Goal: Check status: Check status

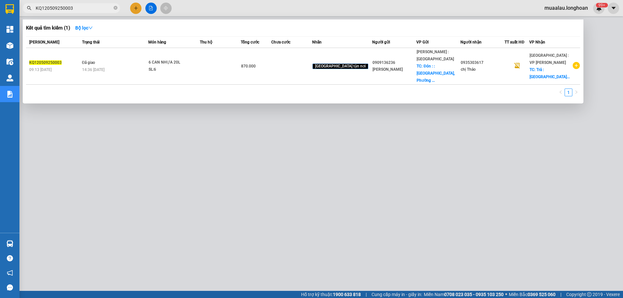
click at [163, 243] on div at bounding box center [311, 149] width 623 height 298
click at [83, 7] on input "KQ120509250003" at bounding box center [74, 8] width 77 height 7
paste input "VPHP0909250011"
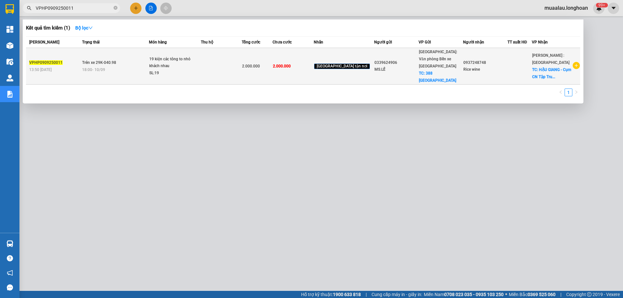
type input "VPHP0909250011"
click at [68, 62] on div "VPHP0909250011" at bounding box center [54, 62] width 51 height 7
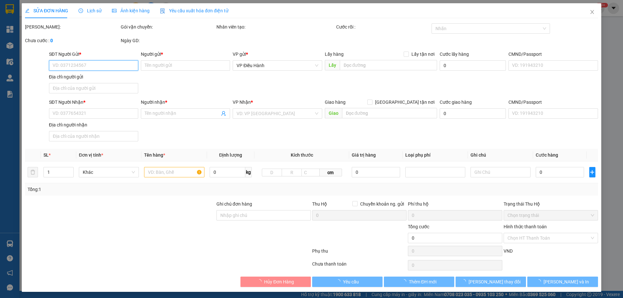
type input "0339624906"
type input "MS.LỄ"
checkbox input "true"
type input "388 [GEOGRAPHIC_DATA]"
type input "0937248748"
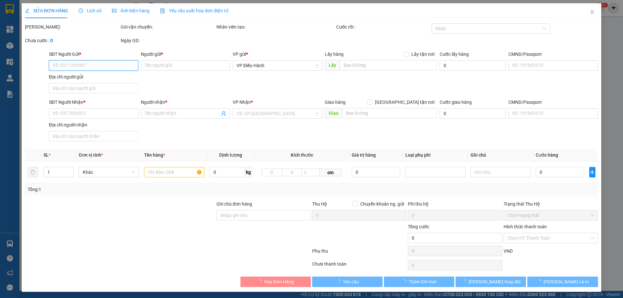
type input "Rice wine"
checkbox input "true"
type input "HẬU GIANG - Cụm CN Tập Trung Phú Hữu A-GĐ 1, [PERSON_NAME], [PERSON_NAME][GEOGR…"
type input "2.000.000"
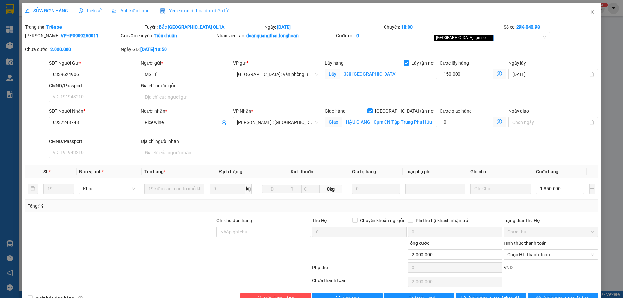
click at [89, 10] on span "Lịch sử" at bounding box center [90, 10] width 23 height 5
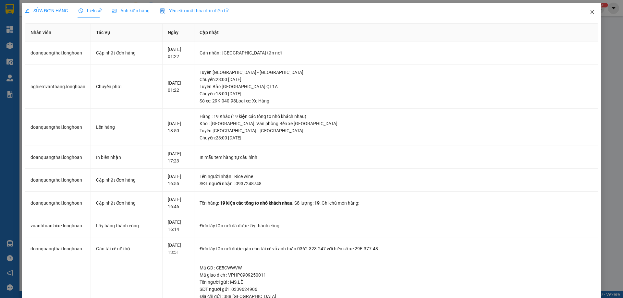
click at [590, 13] on icon "close" at bounding box center [592, 11] width 5 height 5
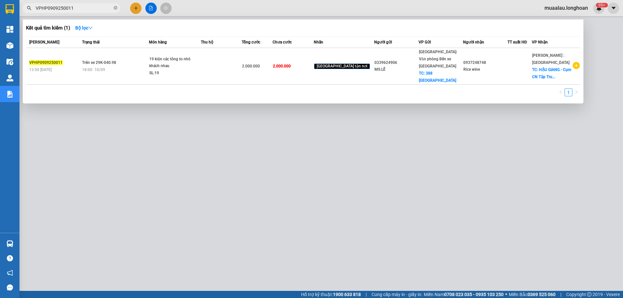
click at [79, 9] on input "VPHP0909250011" at bounding box center [74, 8] width 77 height 7
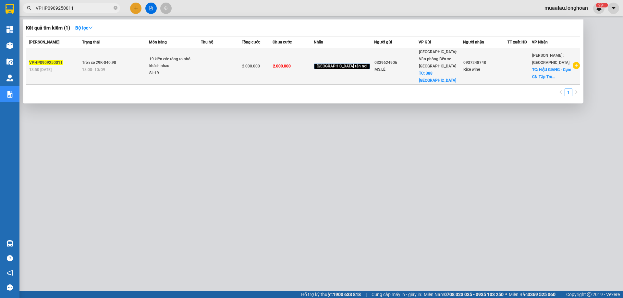
click at [80, 59] on div "VPHP0909250011" at bounding box center [54, 62] width 51 height 7
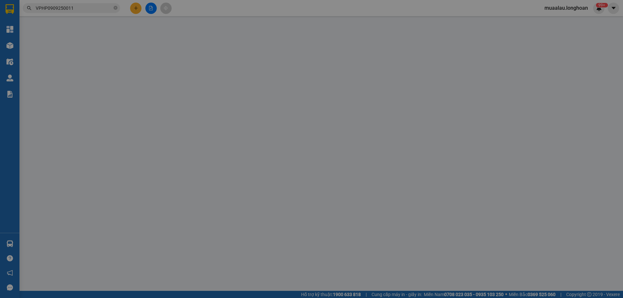
type input "0339624906"
type input "MS.LỄ"
checkbox input "true"
type input "388 [GEOGRAPHIC_DATA]"
type input "0937248748"
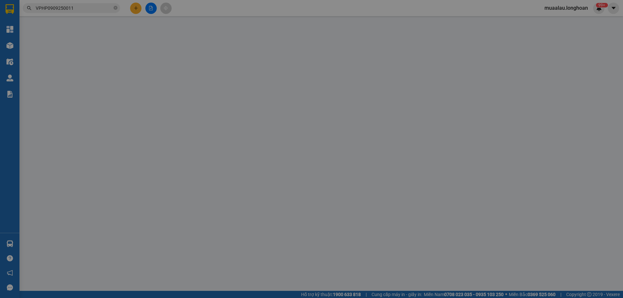
type input "Rice wine"
checkbox input "true"
type input "HẬU GIANG - Cụm CN Tập Trung Phú Hữu A-GĐ 1, [PERSON_NAME], [PERSON_NAME][GEOGR…"
type input "2.000.000"
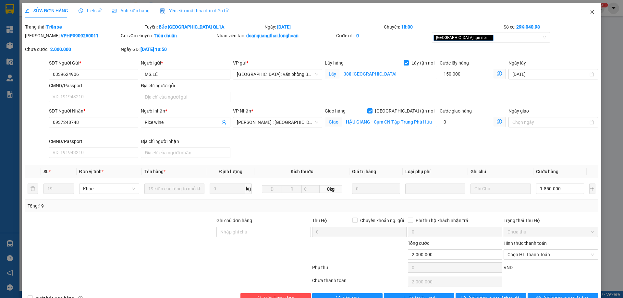
click at [590, 13] on icon "close" at bounding box center [592, 12] width 4 height 4
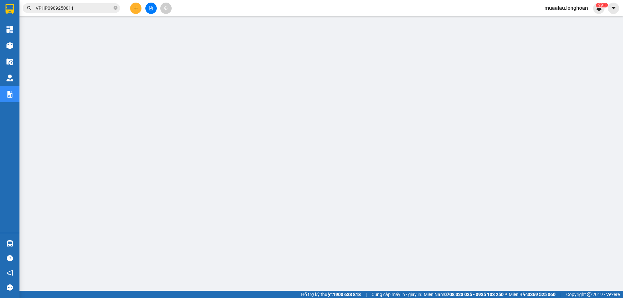
click at [81, 11] on input "VPHP0909250011" at bounding box center [74, 8] width 77 height 7
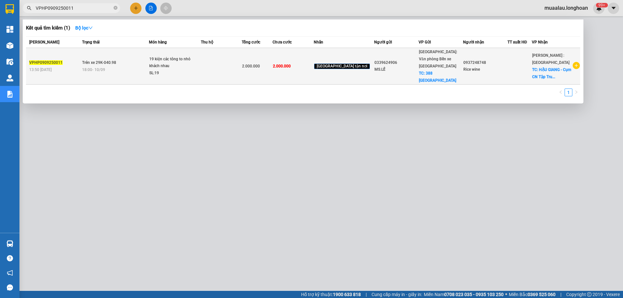
click at [88, 60] on span "Trên xe 29K-040.98" at bounding box center [99, 62] width 34 height 5
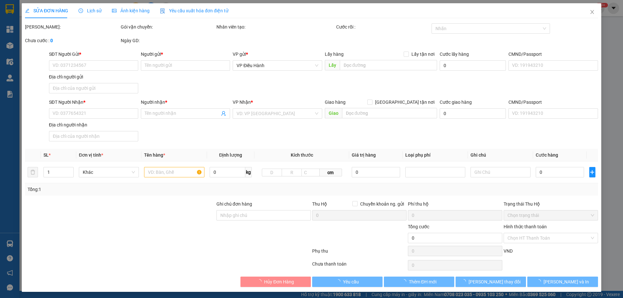
type input "0339624906"
type input "MS.LỄ"
checkbox input "true"
type input "388 [GEOGRAPHIC_DATA]"
type input "0937248748"
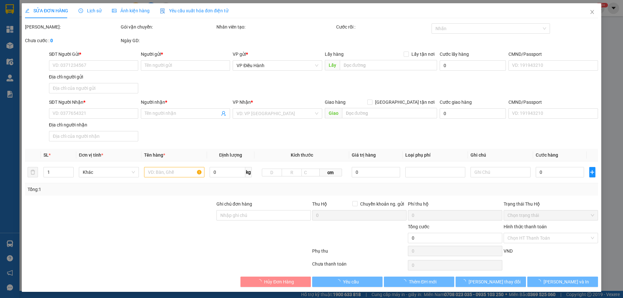
type input "Rice wine"
checkbox input "true"
type input "HẬU GIANG - Cụm CN Tập Trung Phú Hữu A-GĐ 1, [PERSON_NAME], [PERSON_NAME][GEOGR…"
type input "2.000.000"
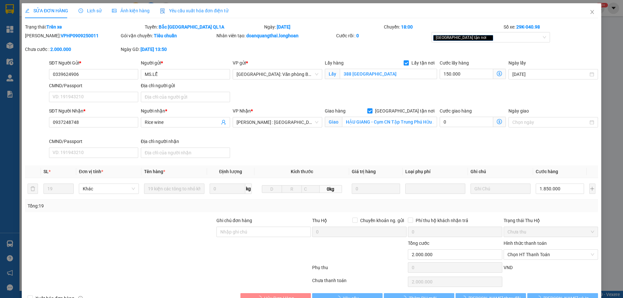
click at [91, 8] on span "Lịch sử" at bounding box center [90, 10] width 23 height 5
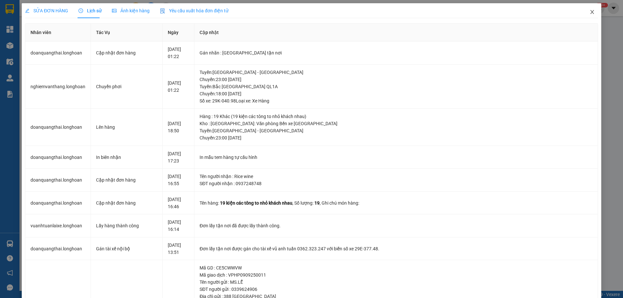
click at [590, 13] on icon "close" at bounding box center [592, 11] width 5 height 5
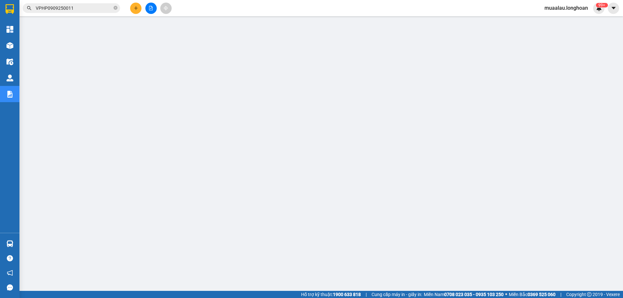
click at [86, 11] on input "VPHP0909250011" at bounding box center [74, 8] width 77 height 7
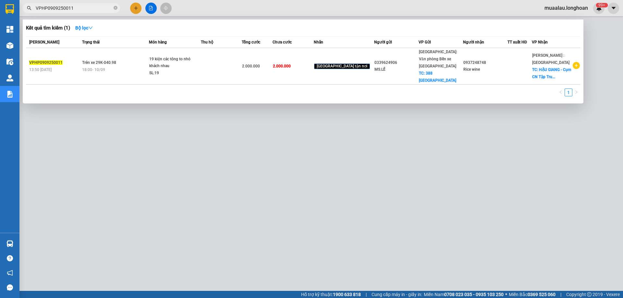
click at [100, 161] on div at bounding box center [311, 149] width 623 height 298
click at [79, 9] on input "VPHP0909250011" at bounding box center [74, 8] width 77 height 7
paste input "HBT0309250042"
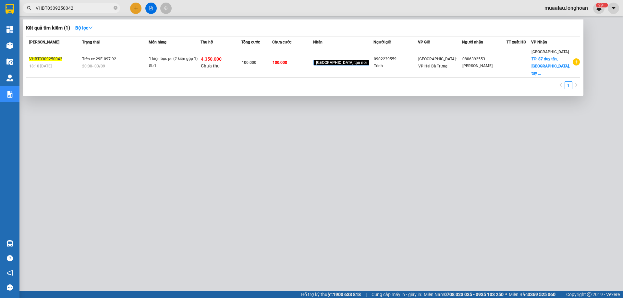
type input "VHBT0309250042"
